Goal: Navigation & Orientation: Find specific page/section

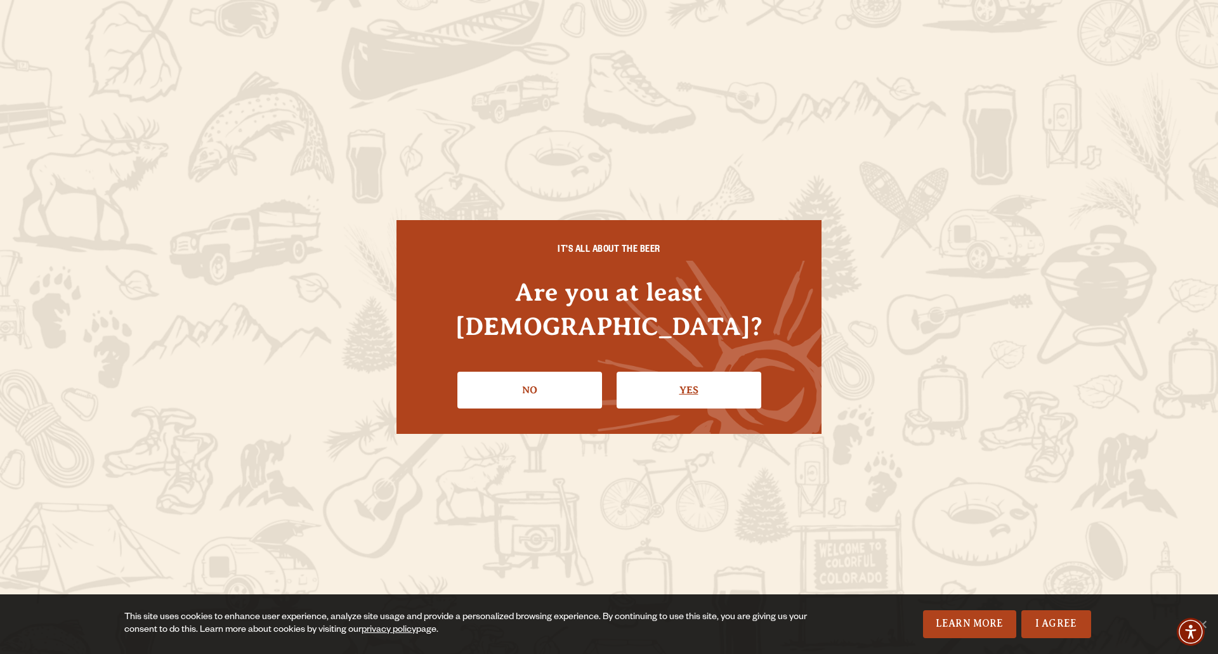
click at [714, 376] on link "Yes" at bounding box center [689, 390] width 145 height 37
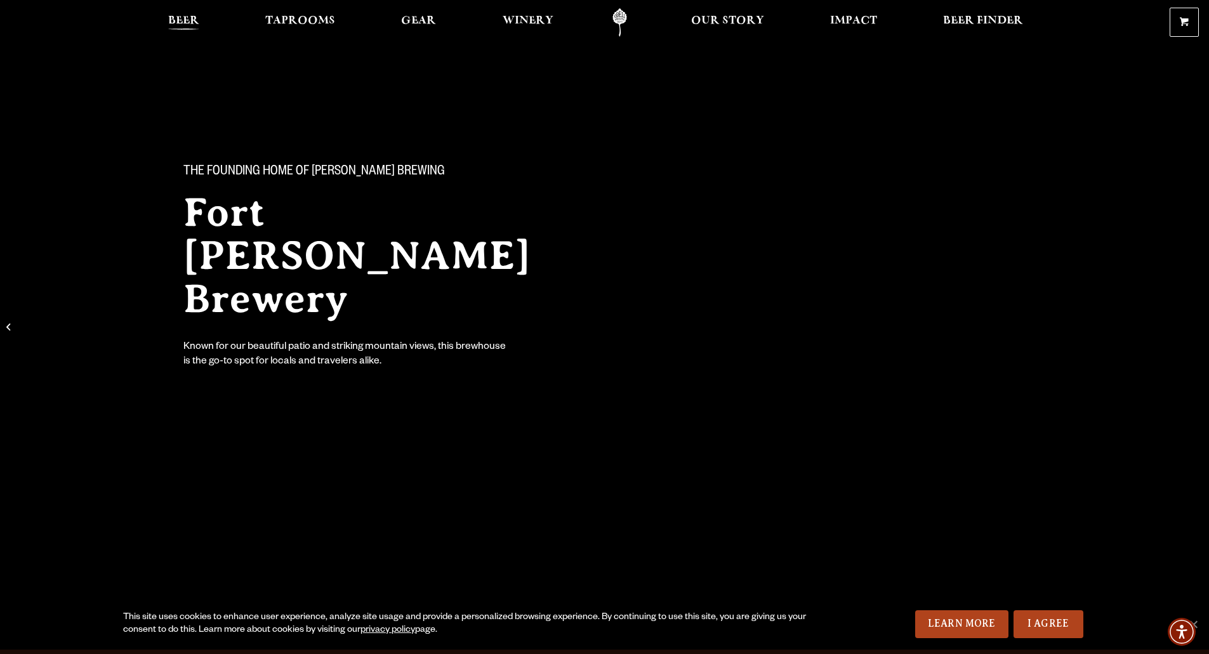
click at [182, 22] on span "Beer" at bounding box center [183, 21] width 31 height 10
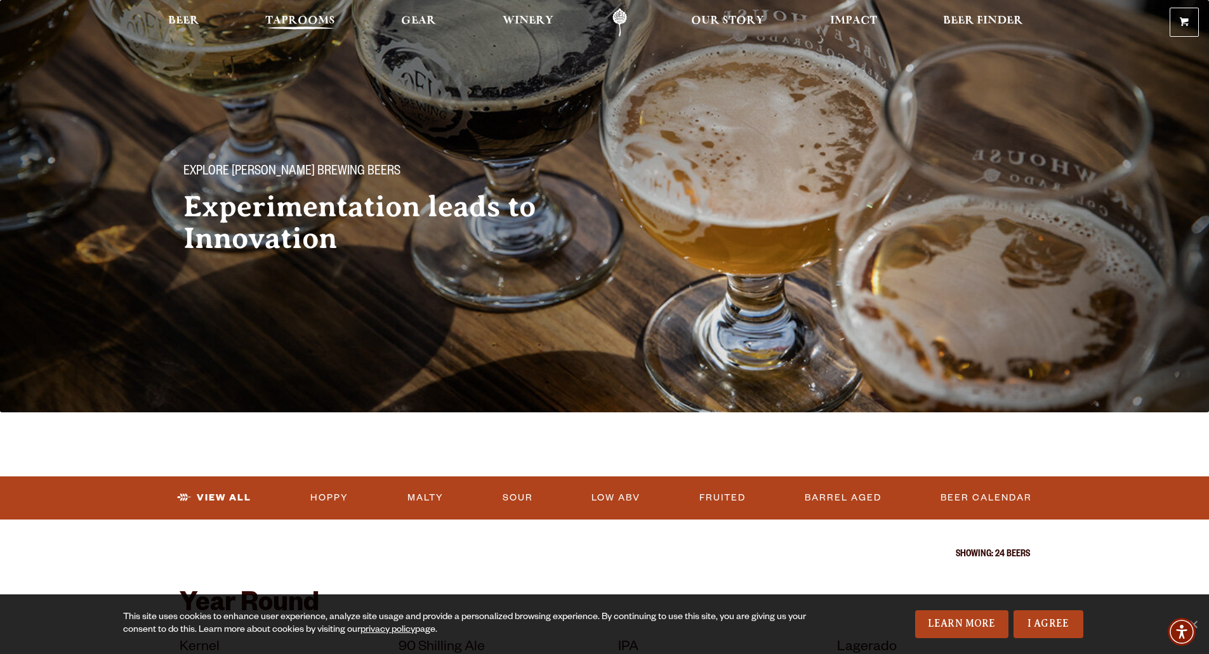
click at [316, 23] on span "Taprooms" at bounding box center [300, 21] width 70 height 10
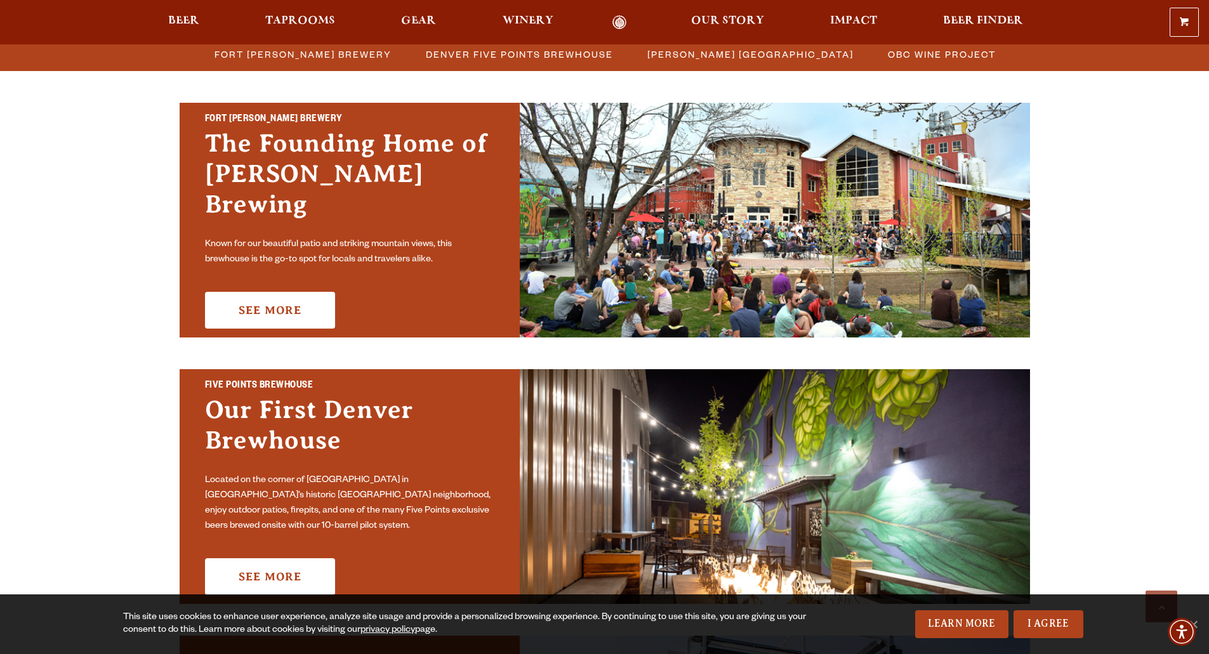
scroll to position [317, 0]
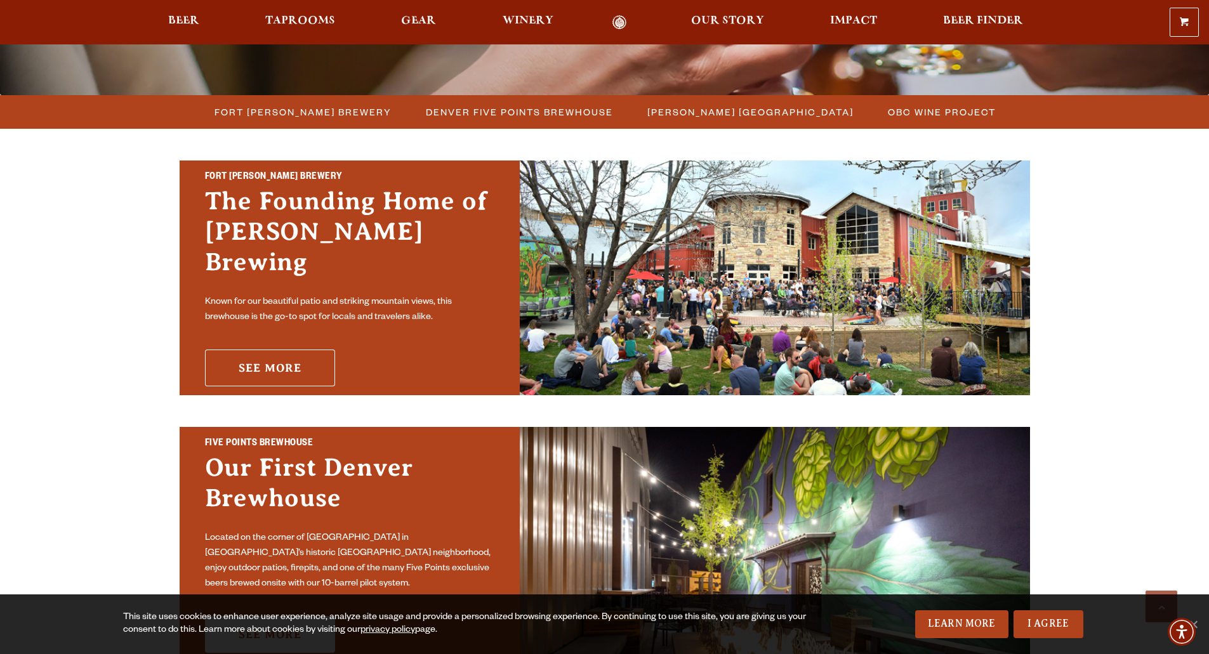
click at [298, 360] on link "See More" at bounding box center [270, 368] width 130 height 37
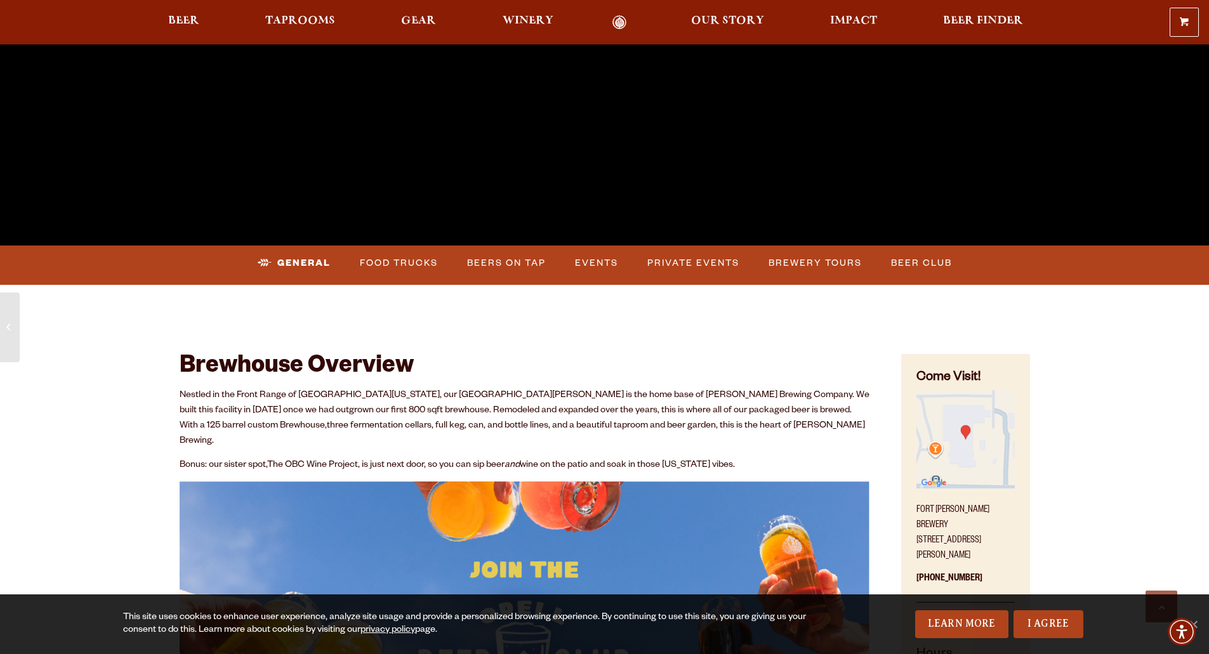
scroll to position [317, 0]
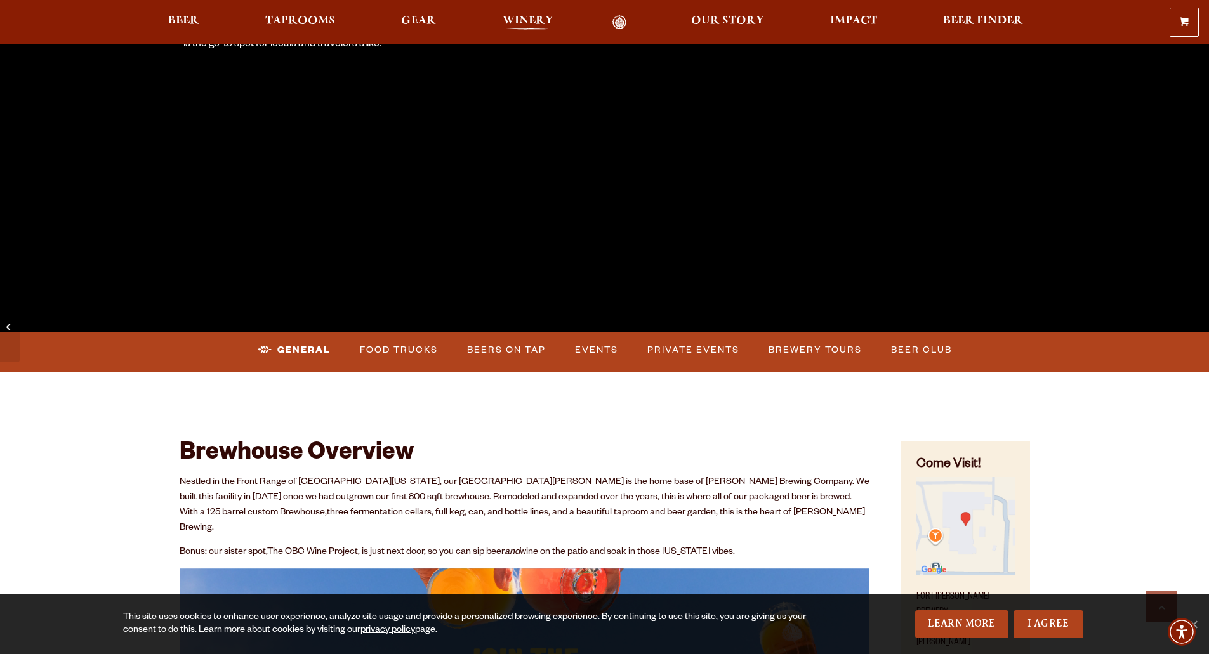
click at [522, 25] on span "Winery" at bounding box center [527, 21] width 51 height 10
